Goal: Find specific page/section: Find specific page/section

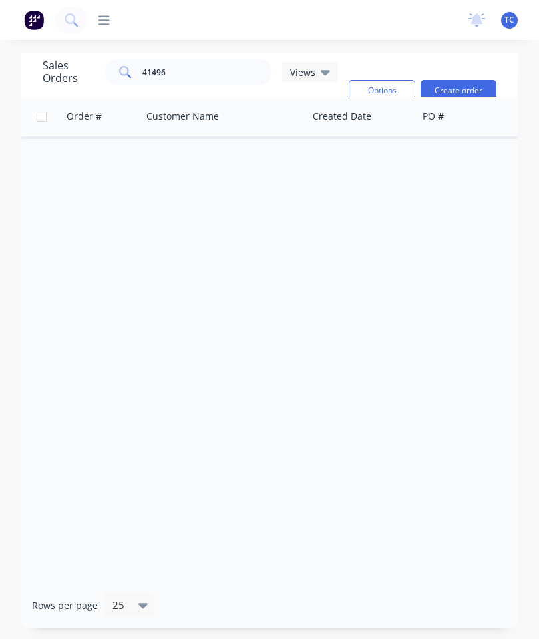
scroll to position [53, 0]
click at [230, 59] on input "41496" at bounding box center [208, 72] width 130 height 27
type input "4"
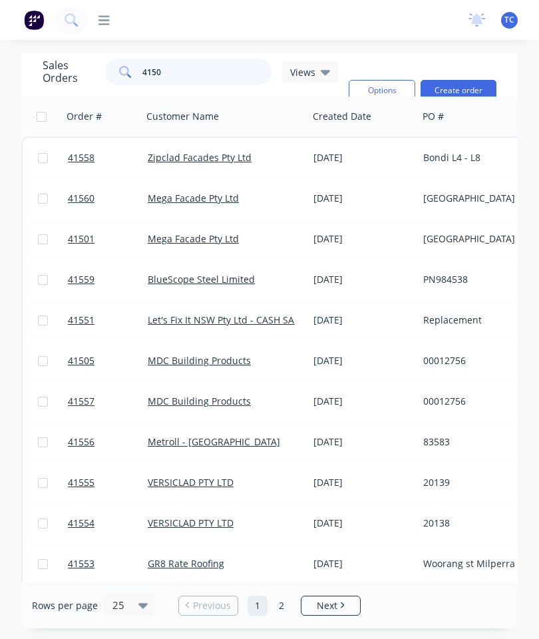
type input "41505"
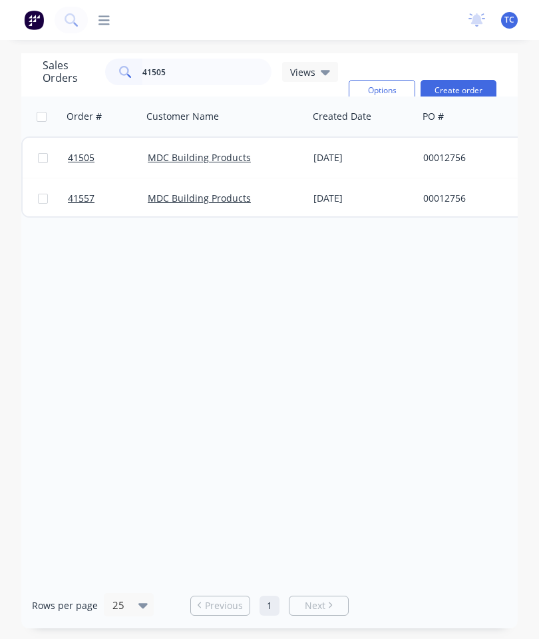
click at [85, 151] on span "41505" at bounding box center [81, 157] width 27 height 13
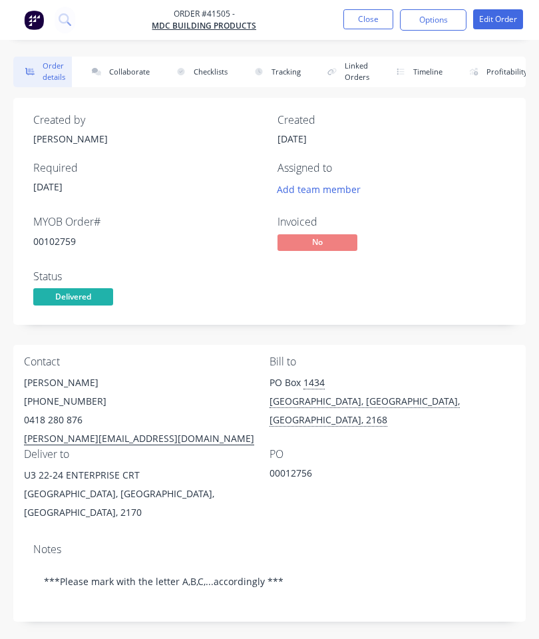
click at [141, 82] on button "Collaborate" at bounding box center [118, 72] width 77 height 31
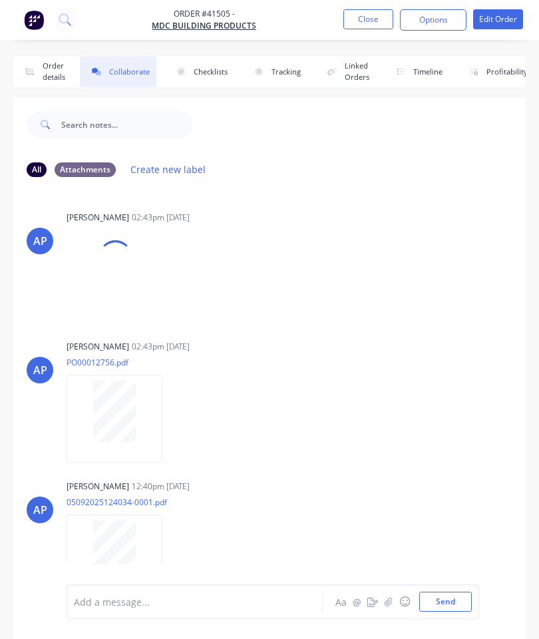
click at [389, 603] on icon "button" at bounding box center [388, 601] width 7 height 9
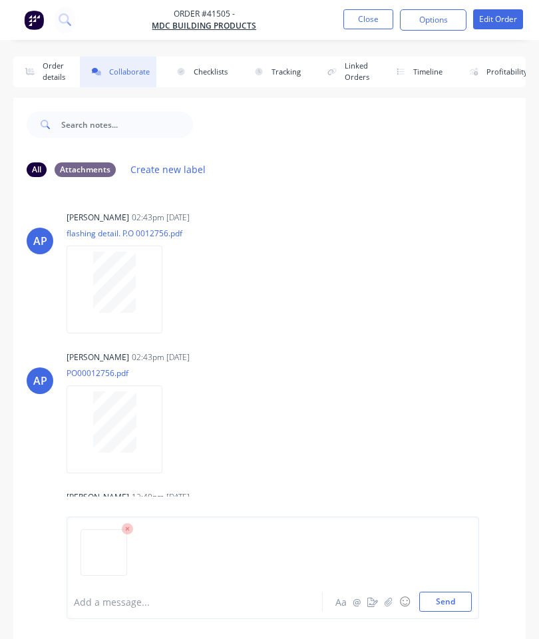
click at [442, 598] on button "Send" at bounding box center [446, 602] width 53 height 20
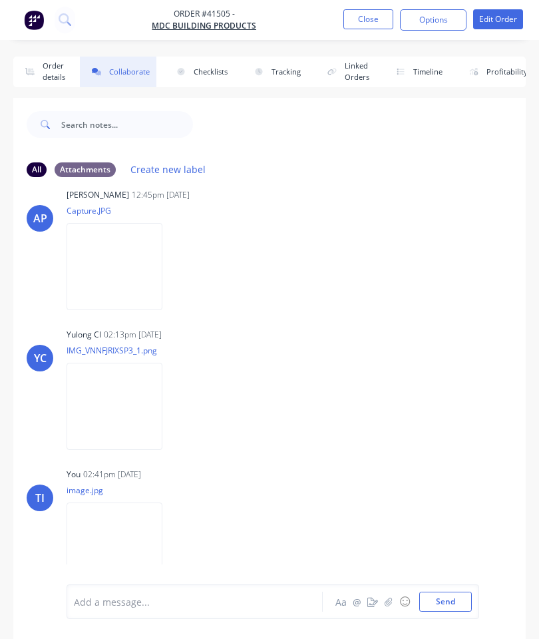
scroll to position [507, 0]
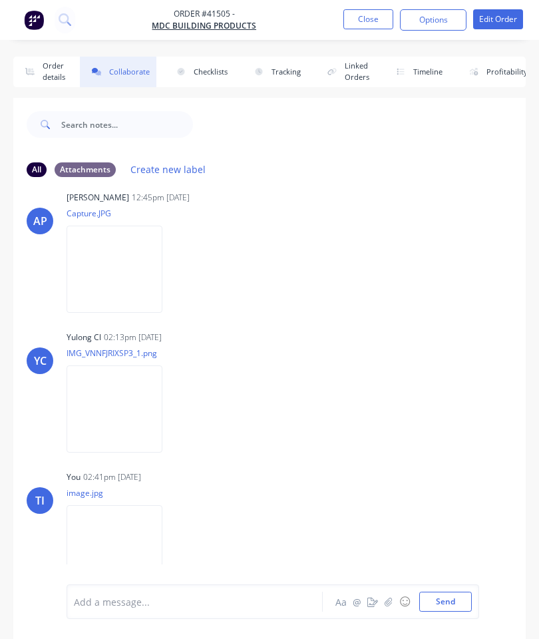
click at [369, 21] on button "Close" at bounding box center [369, 19] width 50 height 20
